Goal: Task Accomplishment & Management: Manage account settings

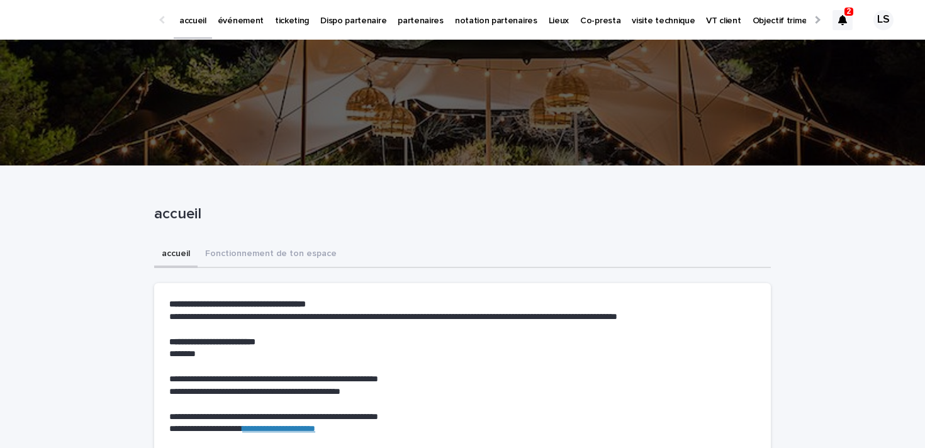
click at [229, 18] on p "événement" at bounding box center [241, 13] width 46 height 26
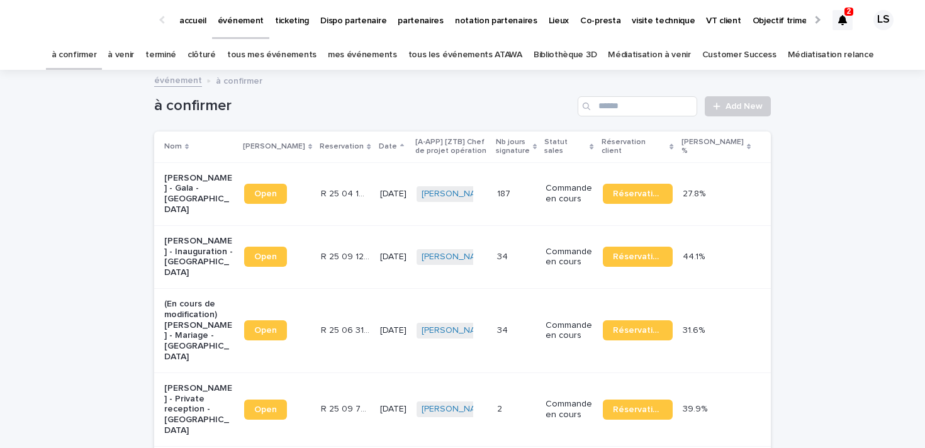
click at [134, 57] on link "à venir" at bounding box center [121, 55] width 26 height 30
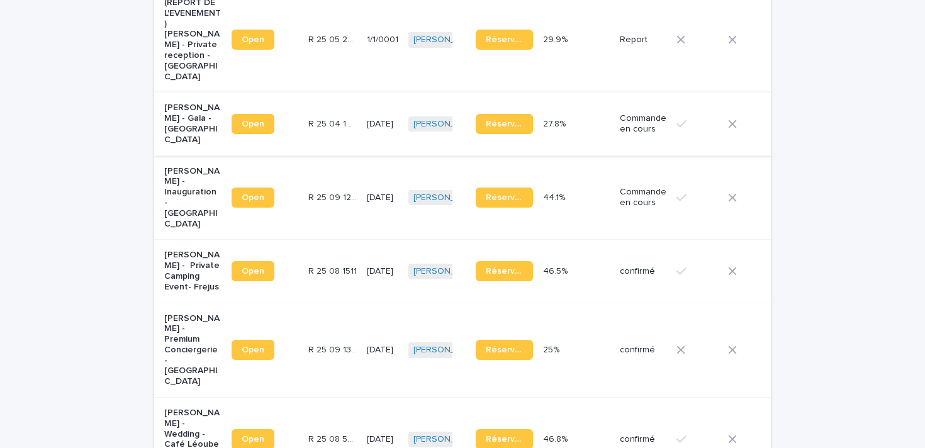
scroll to position [244, 0]
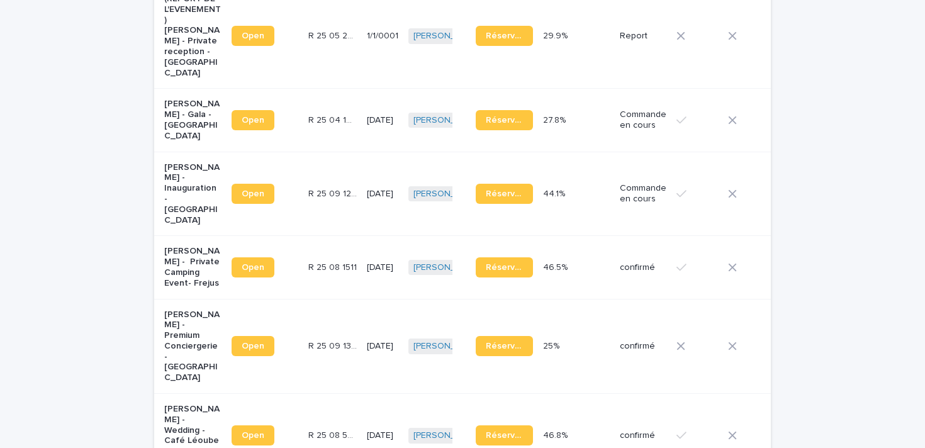
click at [205, 310] on p "[PERSON_NAME] - Premium Conciergerie - [GEOGRAPHIC_DATA]" at bounding box center [192, 347] width 57 height 74
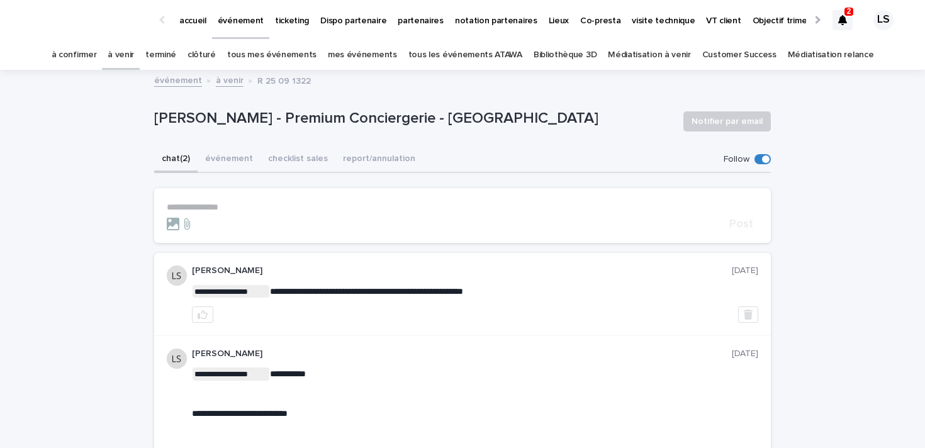
click at [843, 21] on icon at bounding box center [843, 20] width 9 height 10
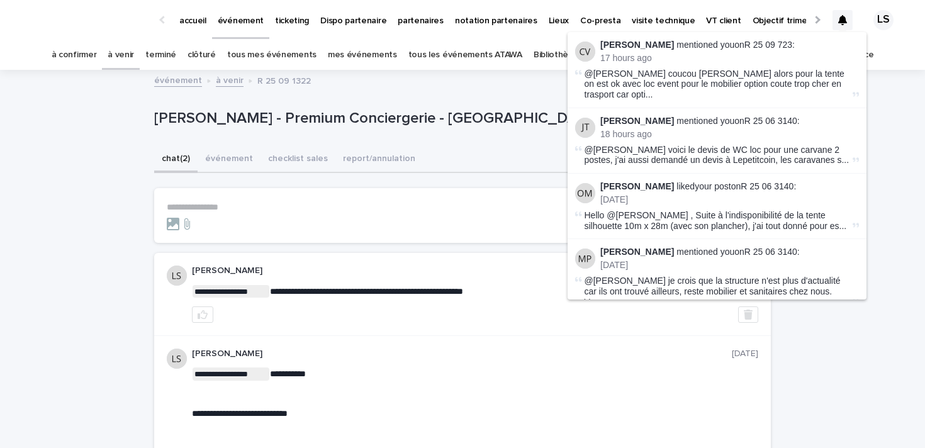
click at [339, 217] on form "**********" at bounding box center [463, 216] width 592 height 28
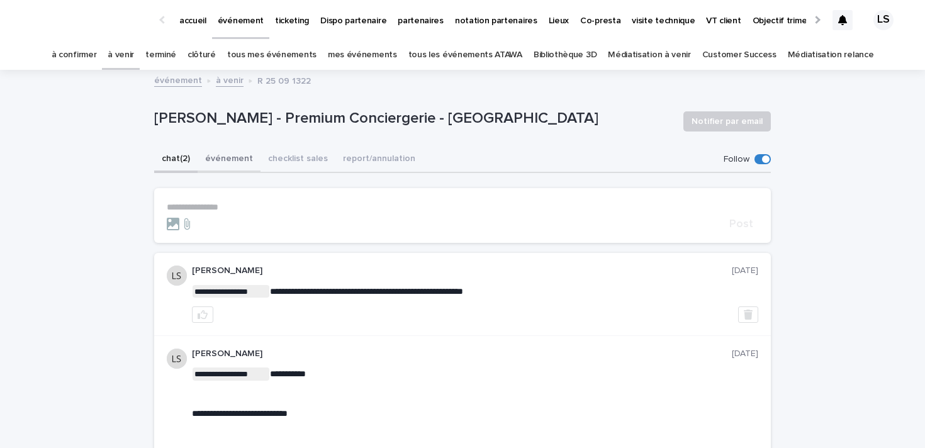
click at [237, 160] on button "événement" at bounding box center [229, 160] width 63 height 26
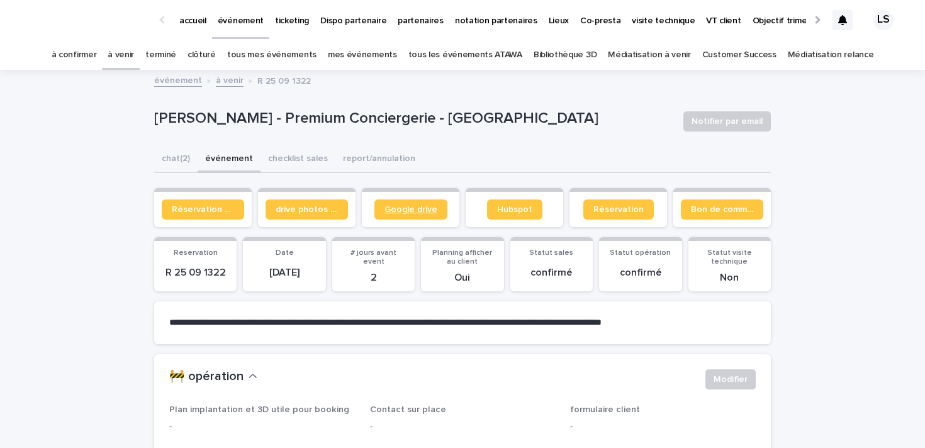
click at [386, 208] on span "Google drive" at bounding box center [411, 209] width 53 height 9
click at [844, 18] on icon at bounding box center [843, 20] width 9 height 10
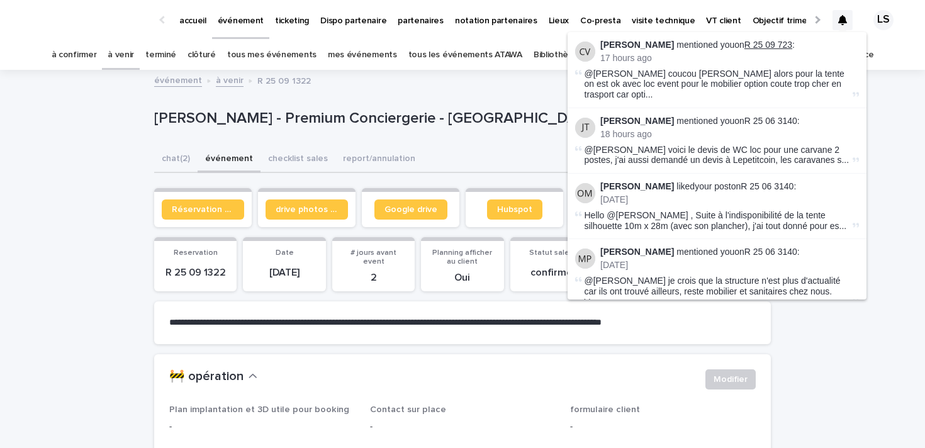
click at [757, 45] on link "R 25 09 723" at bounding box center [769, 45] width 48 height 10
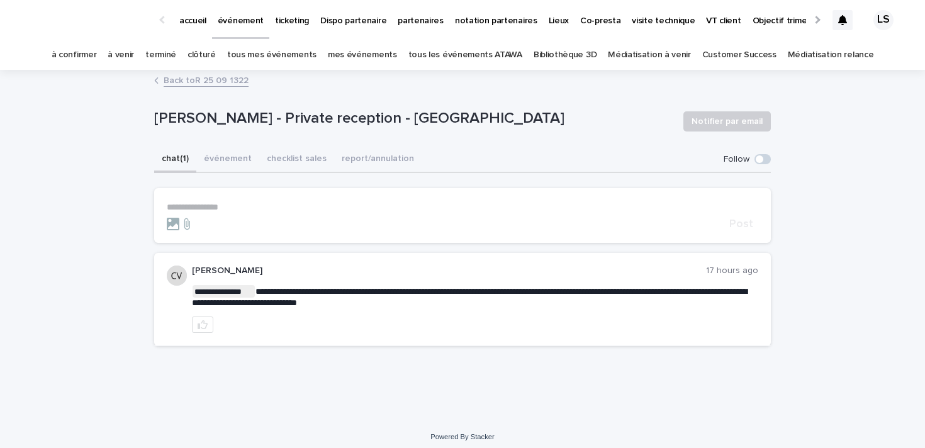
scroll to position [7, 0]
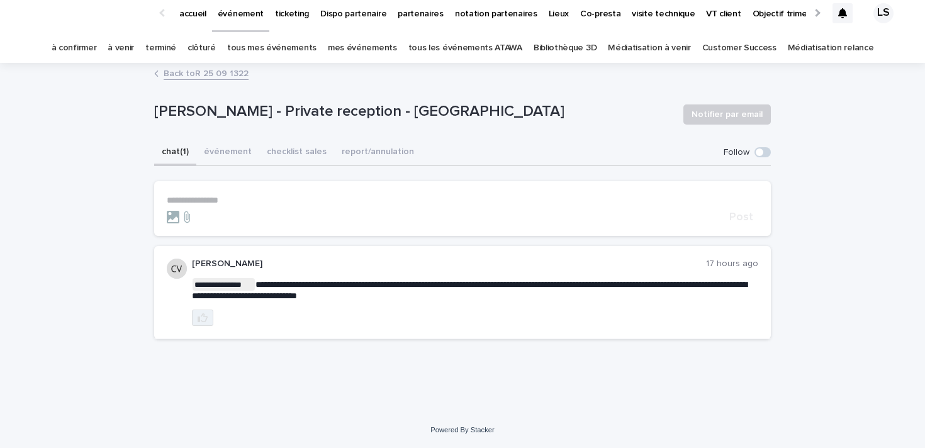
click at [208, 317] on button "button" at bounding box center [202, 318] width 21 height 16
click at [764, 152] on span at bounding box center [763, 152] width 16 height 10
